Goal: Find contact information: Find contact information

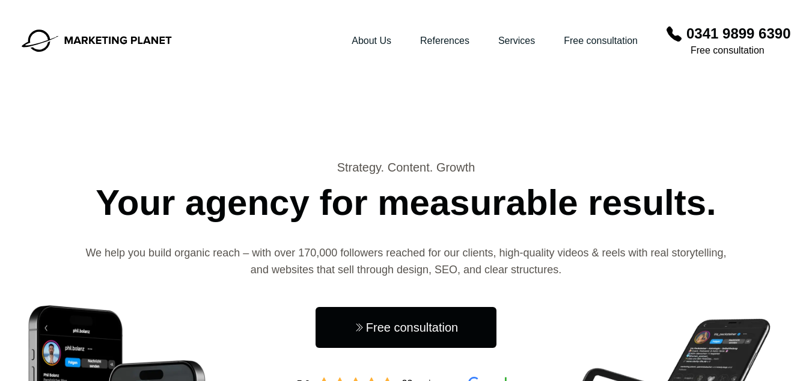
click at [577, 183] on h1 "Strategy. Content. Growth Your agency for measurable results." at bounding box center [406, 194] width 769 height 71
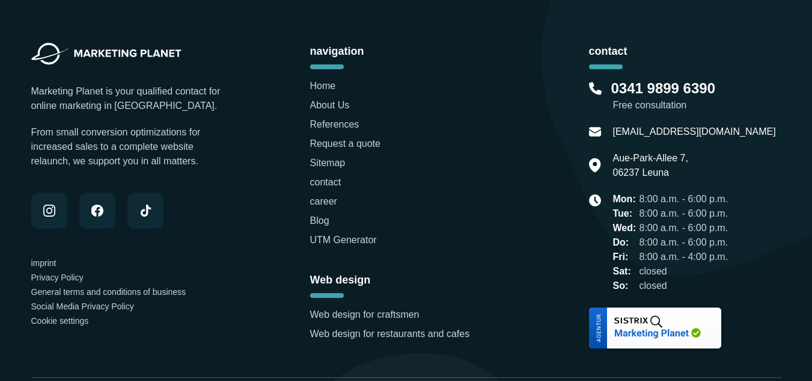
scroll to position [3930, 0]
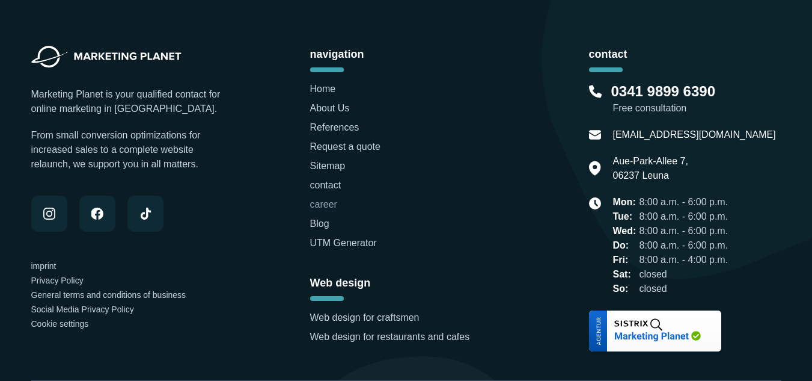
click at [311, 203] on font "career" at bounding box center [323, 204] width 27 height 10
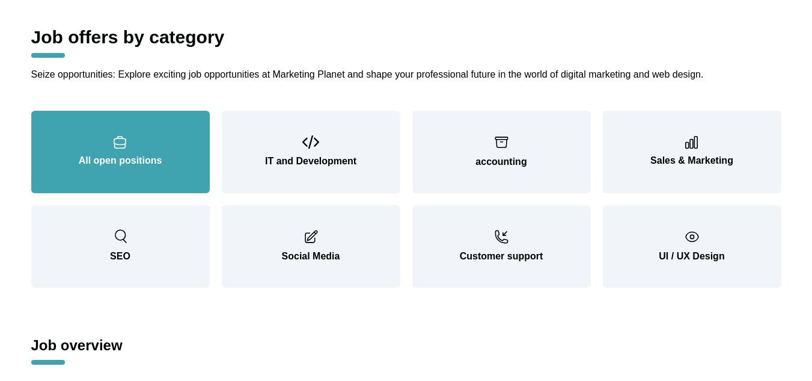
scroll to position [1383, 0]
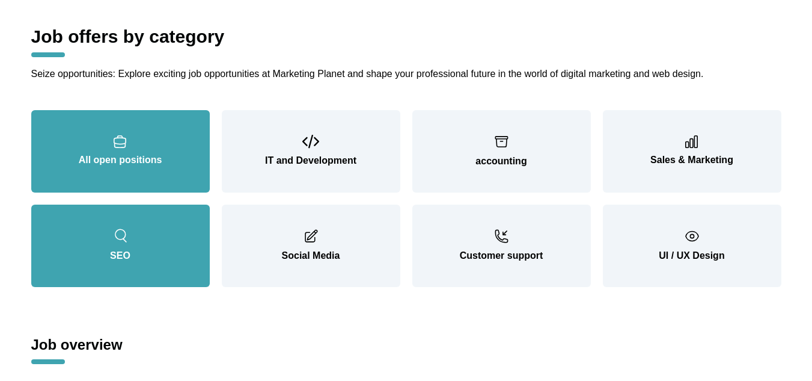
click at [150, 222] on button "SEO" at bounding box center [120, 245] width 179 height 82
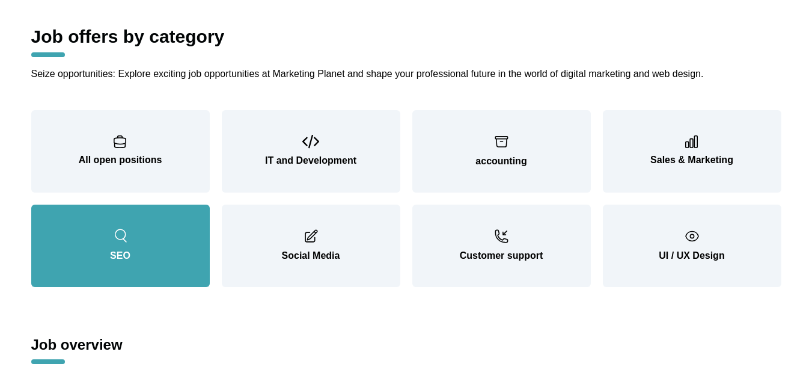
click at [114, 228] on icon "button" at bounding box center [120, 235] width 15 height 15
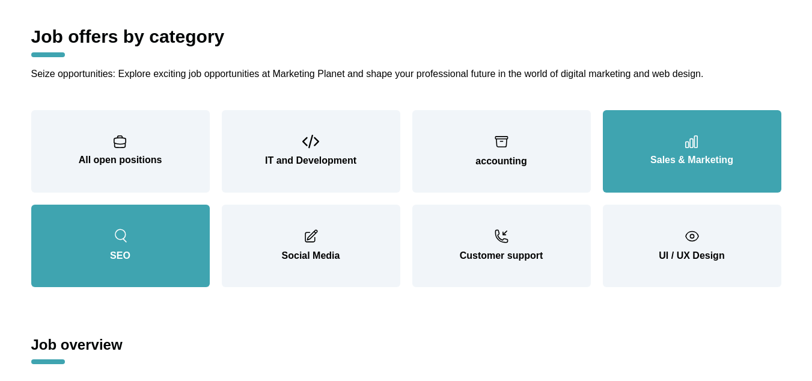
click at [641, 171] on button "Sales & Marketing" at bounding box center [692, 151] width 179 height 82
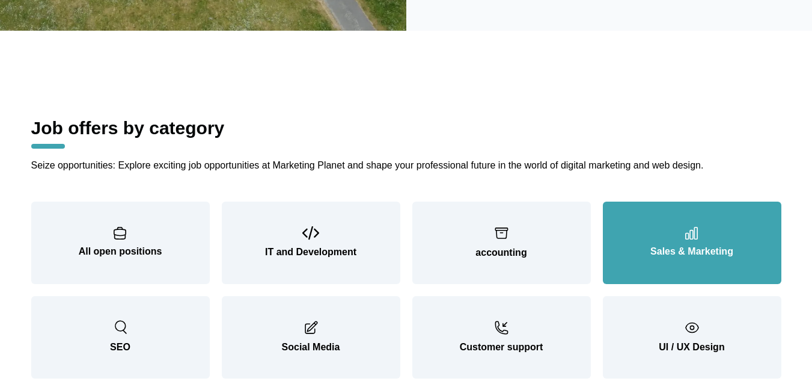
scroll to position [1262, 0]
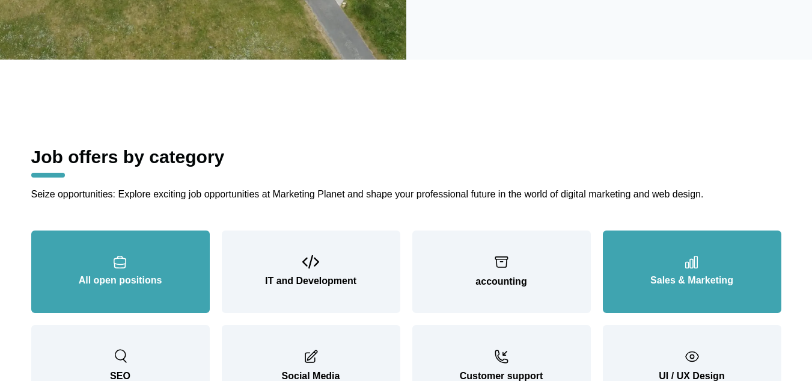
click at [130, 275] on font "All open positions" at bounding box center [121, 280] width 84 height 10
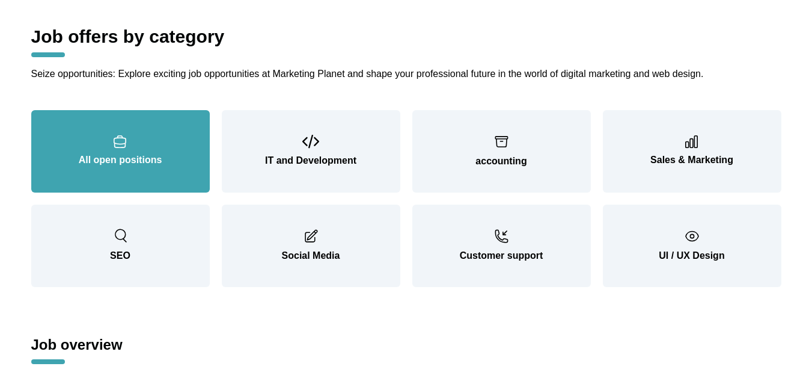
click at [135, 143] on button "All open positions" at bounding box center [120, 151] width 179 height 82
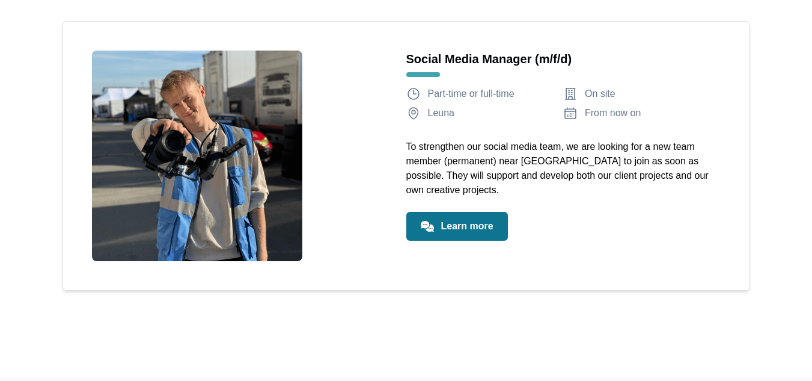
click at [467, 231] on font "Learn more" at bounding box center [467, 226] width 52 height 10
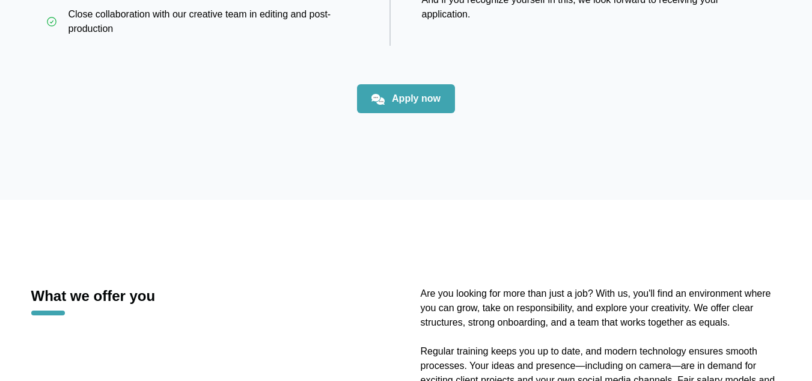
scroll to position [1142, 0]
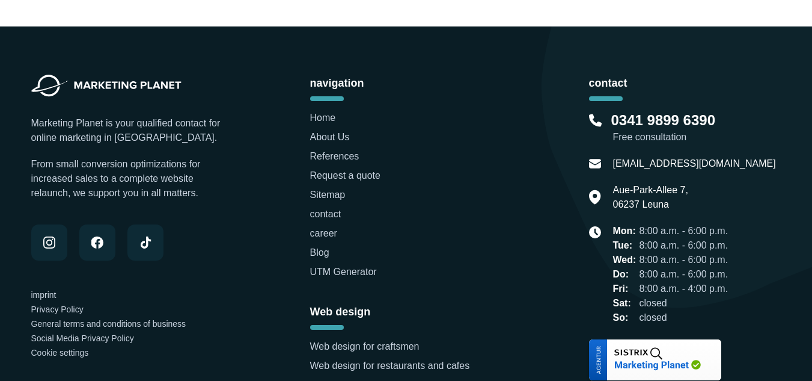
scroll to position [4019, 0]
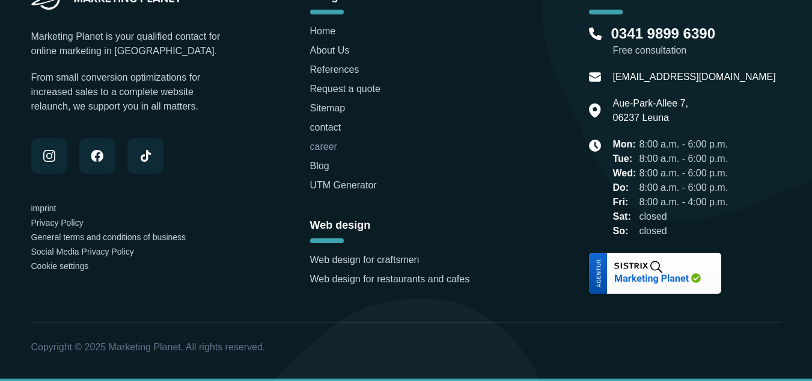
click at [335, 146] on font "career" at bounding box center [323, 146] width 27 height 10
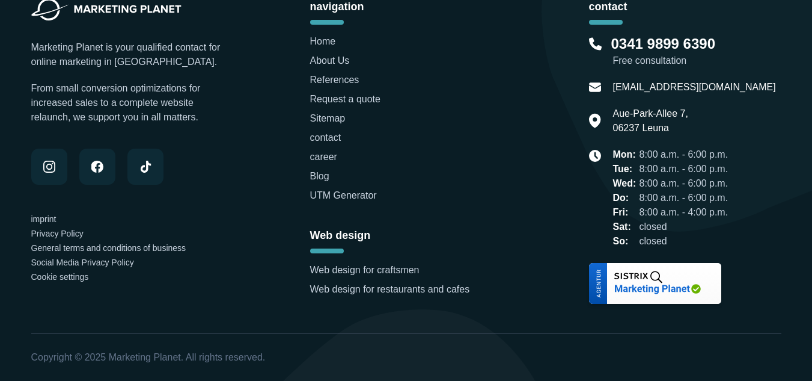
scroll to position [3641, 0]
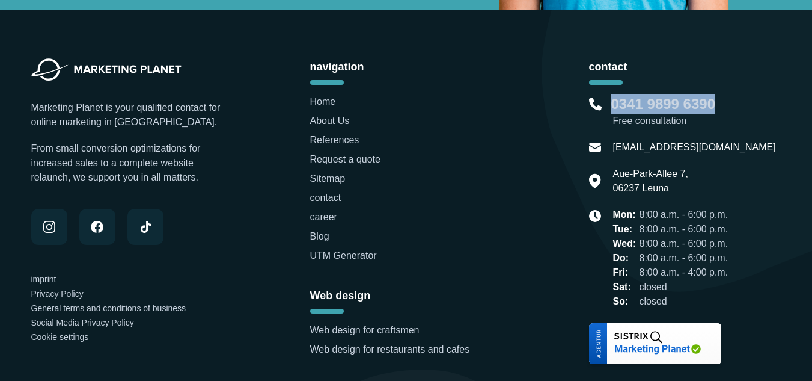
drag, startPoint x: 736, startPoint y: 89, endPoint x: 615, endPoint y: 91, distance: 120.9
click at [615, 94] on div "0341 9899 6390" at bounding box center [685, 103] width 192 height 19
copy font "0341 9899 6390"
drag, startPoint x: 523, startPoint y: 240, endPoint x: 619, endPoint y: 189, distance: 108.6
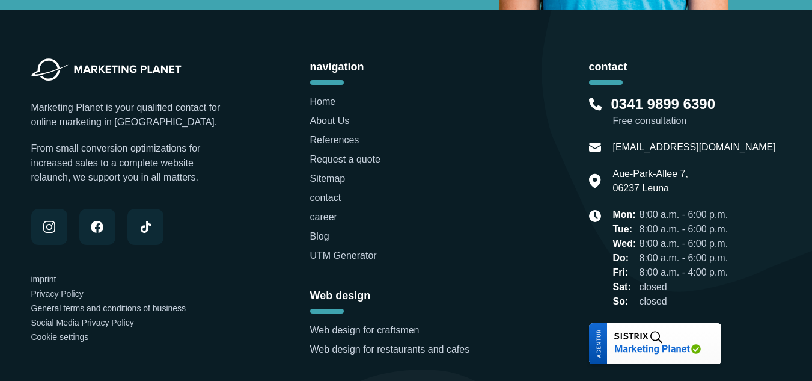
click at [524, 238] on div "Marketing Planet is your qualified contact for online marketing in [GEOGRAPHIC_…" at bounding box center [406, 210] width 750 height 305
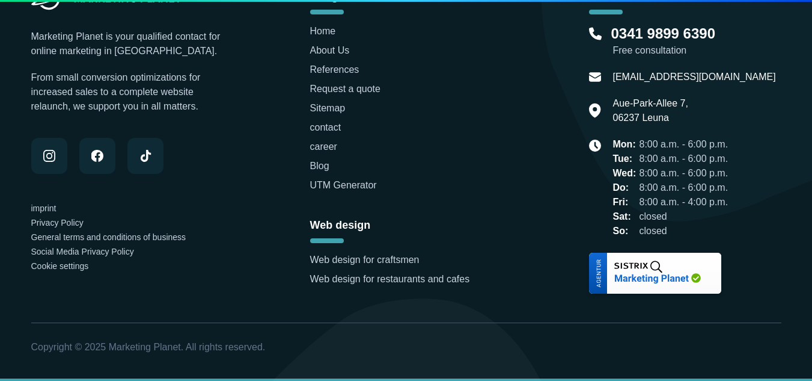
scroll to position [3354, 0]
